Goal: Task Accomplishment & Management: Manage account settings

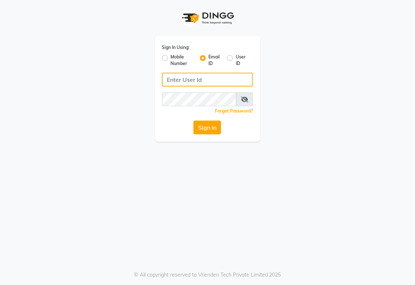
type input "[EMAIL_ADDRESS][DOMAIN_NAME]"
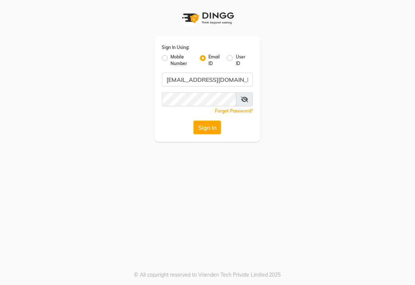
click at [236, 56] on label "User ID" at bounding box center [241, 60] width 11 height 13
click at [236, 56] on input "User ID" at bounding box center [238, 56] width 5 height 5
radio input "true"
radio input "false"
click at [209, 60] on label "Email ID" at bounding box center [215, 60] width 12 height 13
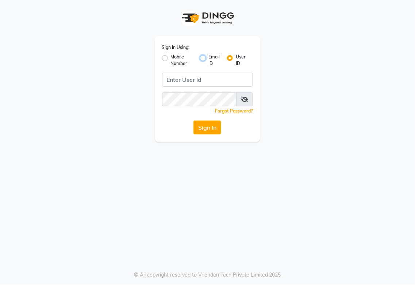
click at [209, 58] on input "Email ID" at bounding box center [211, 56] width 5 height 5
radio input "true"
radio input "false"
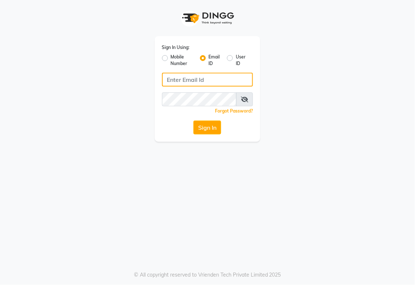
click at [214, 82] on input "Username" at bounding box center [207, 80] width 91 height 14
type input "[EMAIL_ADDRESS][DOMAIN_NAME]"
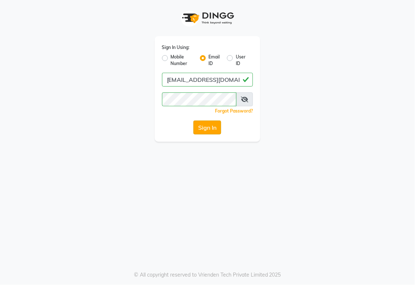
click at [205, 129] on button "Sign In" at bounding box center [208, 128] width 28 height 14
